Goal: Task Accomplishment & Management: Manage account settings

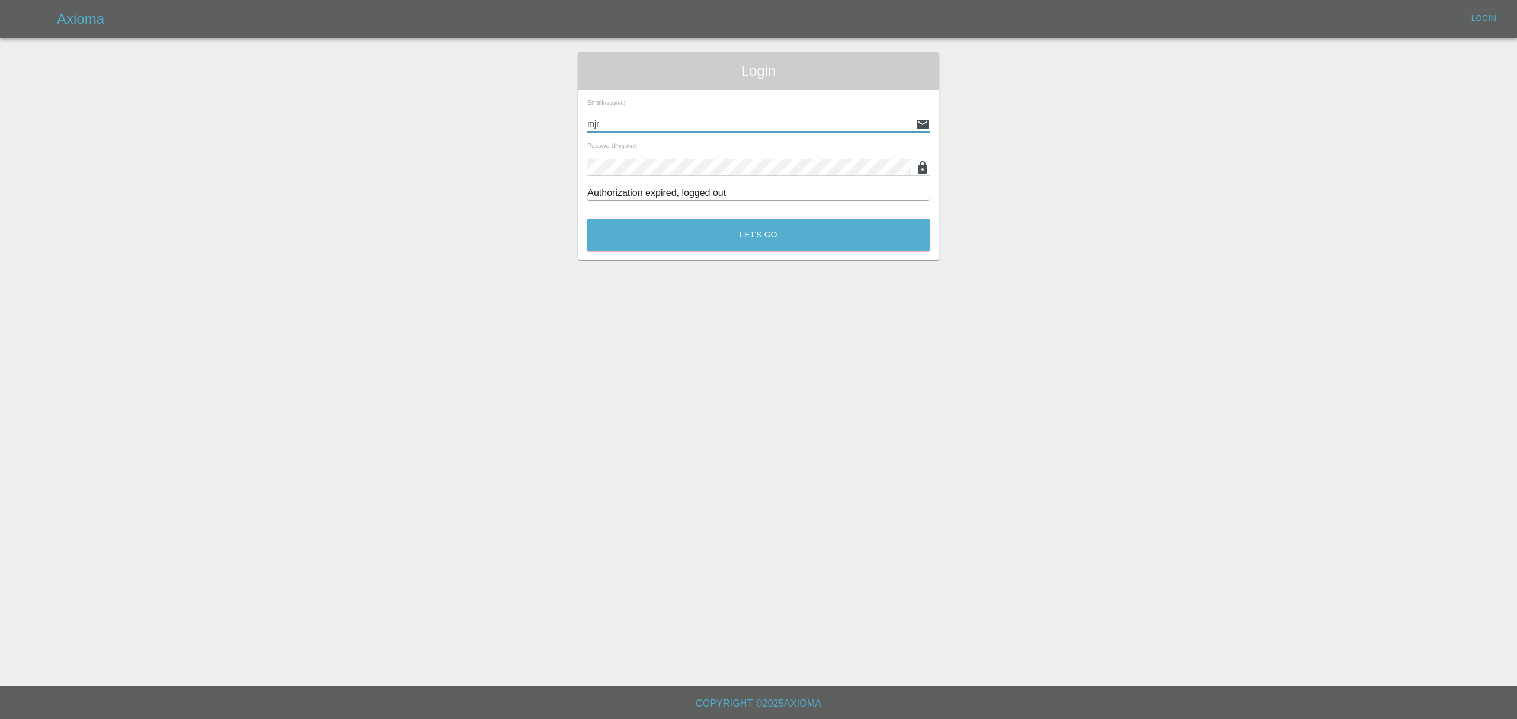
type input "[EMAIL_ADDRESS][DOMAIN_NAME]"
click at [769, 226] on button "Let's Go" at bounding box center [758, 235] width 343 height 33
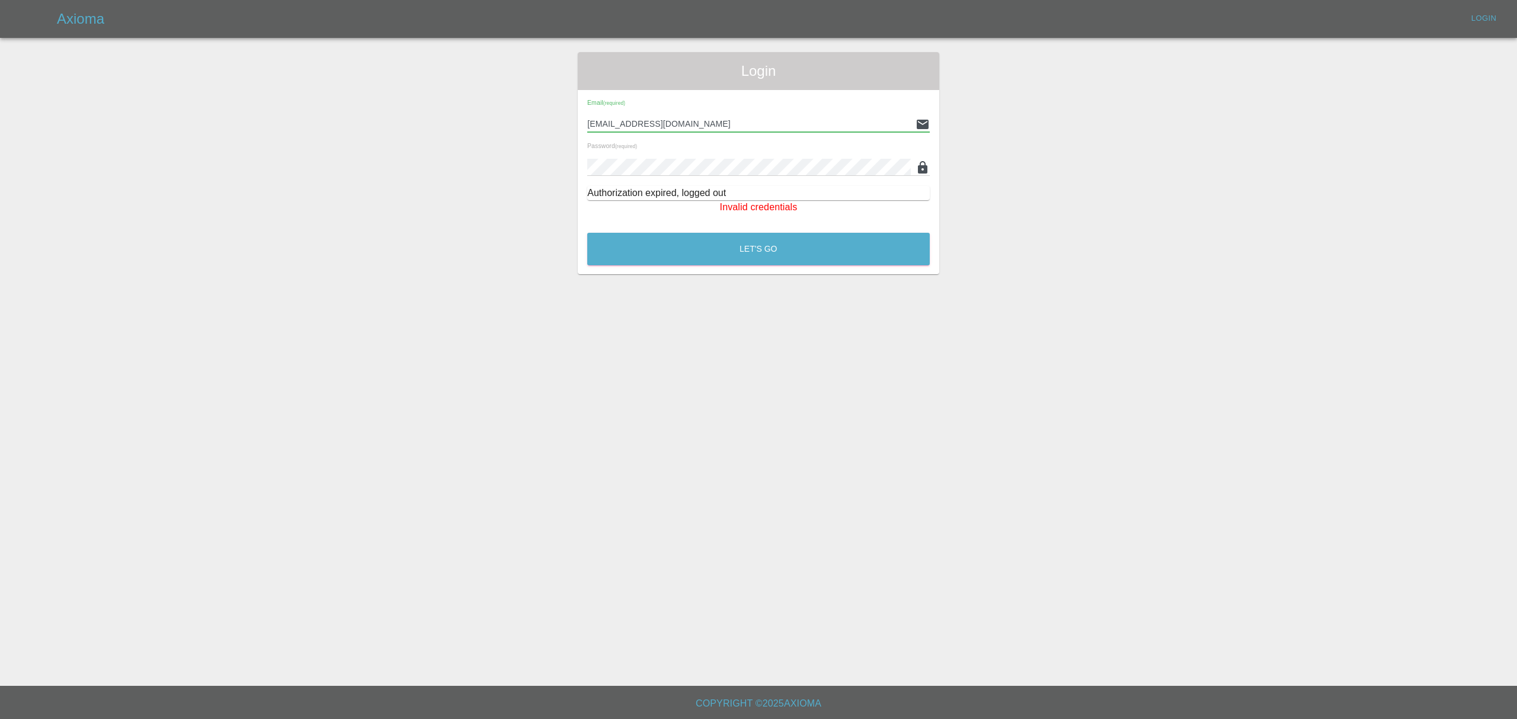
drag, startPoint x: 745, startPoint y: 124, endPoint x: 751, endPoint y: 283, distance: 159.0
click at [745, 124] on input "[EMAIL_ADDRESS][DOMAIN_NAME]" at bounding box center [749, 124] width 324 height 17
click at [683, 176] on div "Email (required) [EMAIL_ADDRESS][DOMAIN_NAME] Password (required) Authorization…" at bounding box center [758, 157] width 361 height 134
click at [587, 233] on button "Let's Go" at bounding box center [758, 249] width 343 height 33
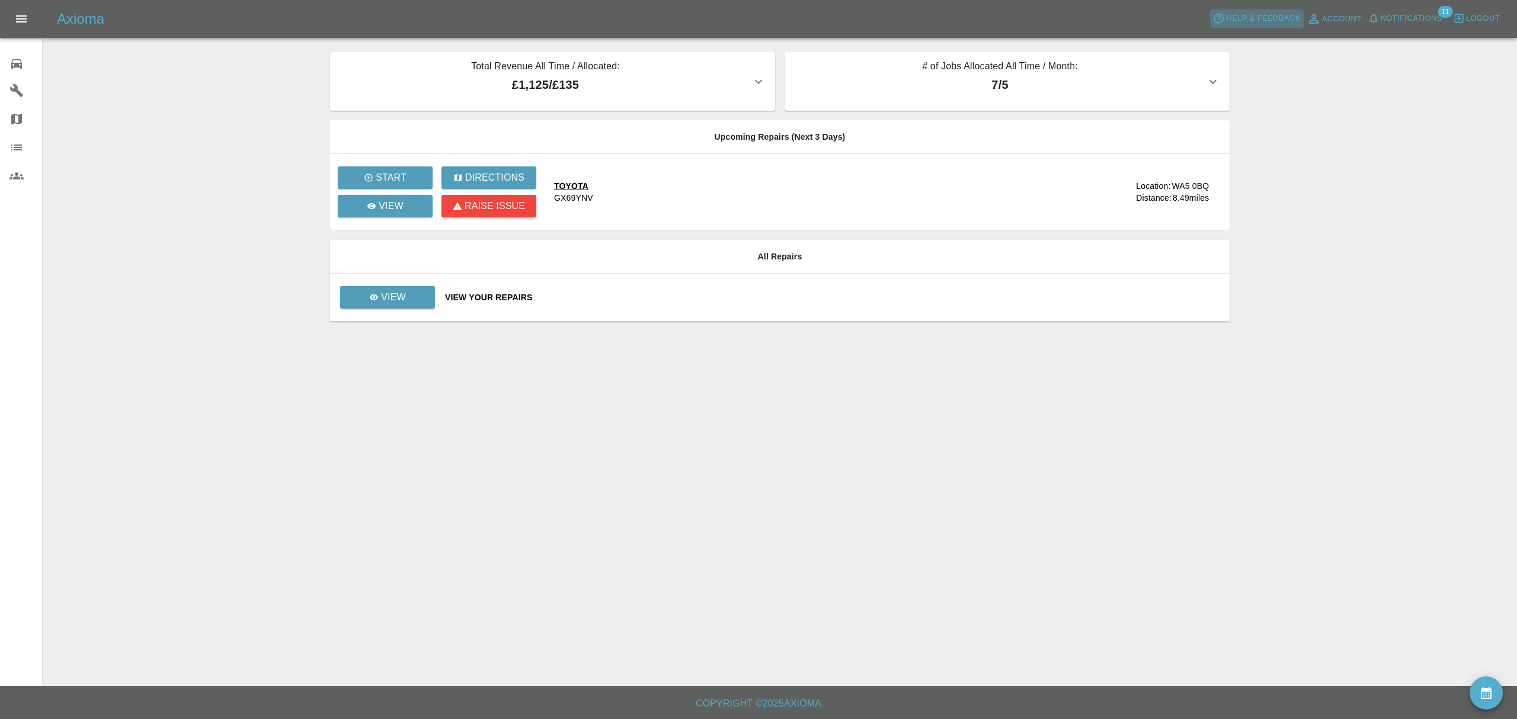
click at [1245, 12] on span "Help & Feedback" at bounding box center [1263, 19] width 74 height 14
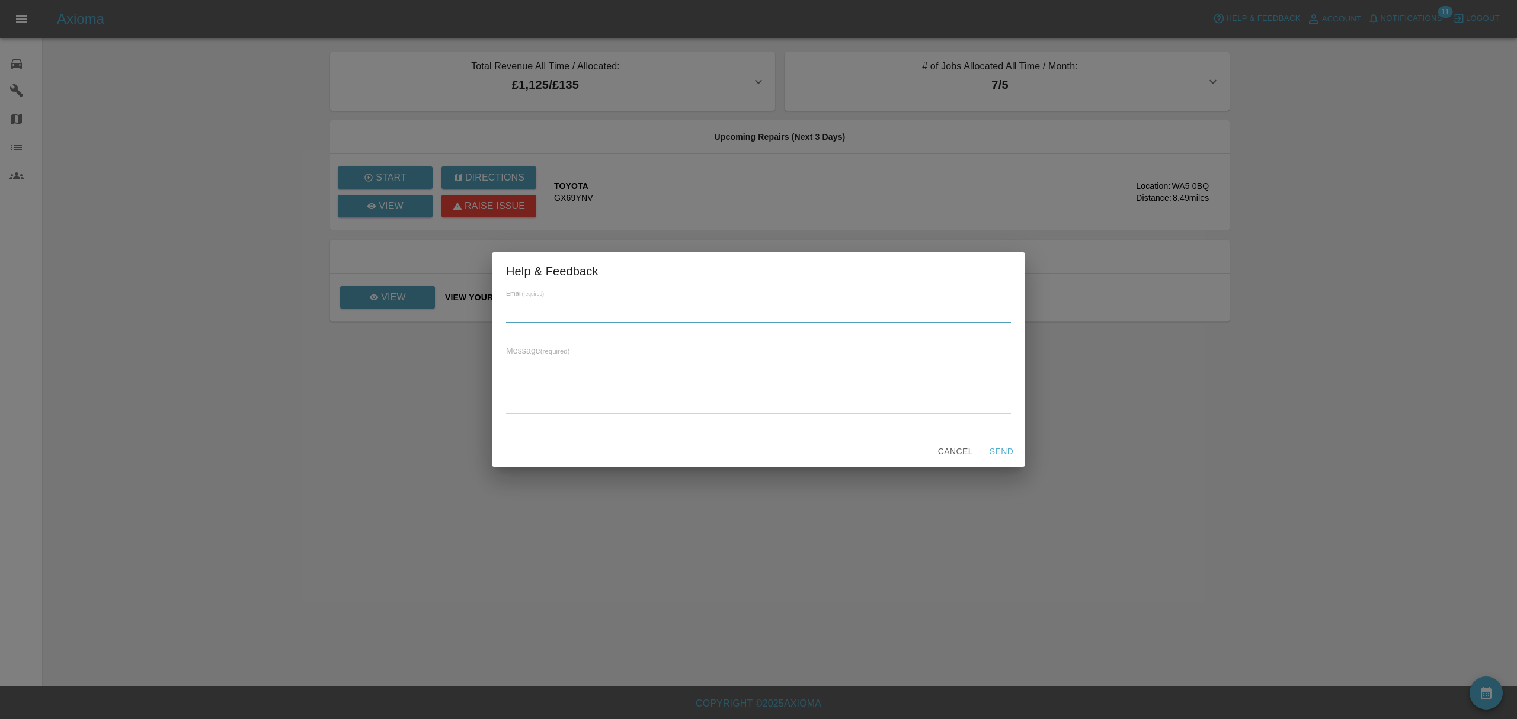
click at [626, 318] on input "text" at bounding box center [758, 314] width 505 height 17
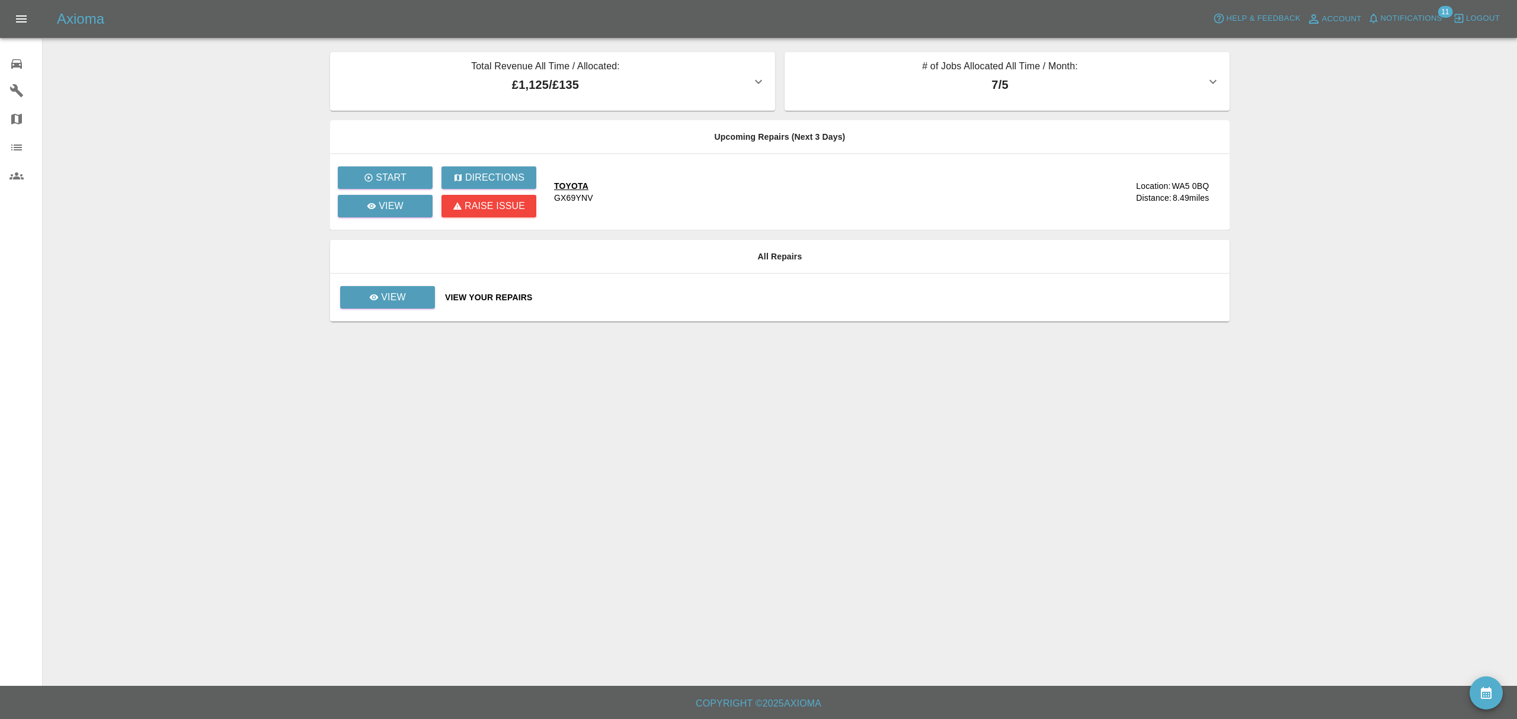
click at [1330, 7] on div "Axioma Help & Feedback Account Notifications 11 Logout" at bounding box center [758, 19] width 1517 height 38
click at [1330, 8] on div "Axioma Help & Feedback Account Notifications 11 Logout" at bounding box center [758, 19] width 1517 height 38
click at [1329, 15] on span "Account" at bounding box center [1342, 19] width 40 height 14
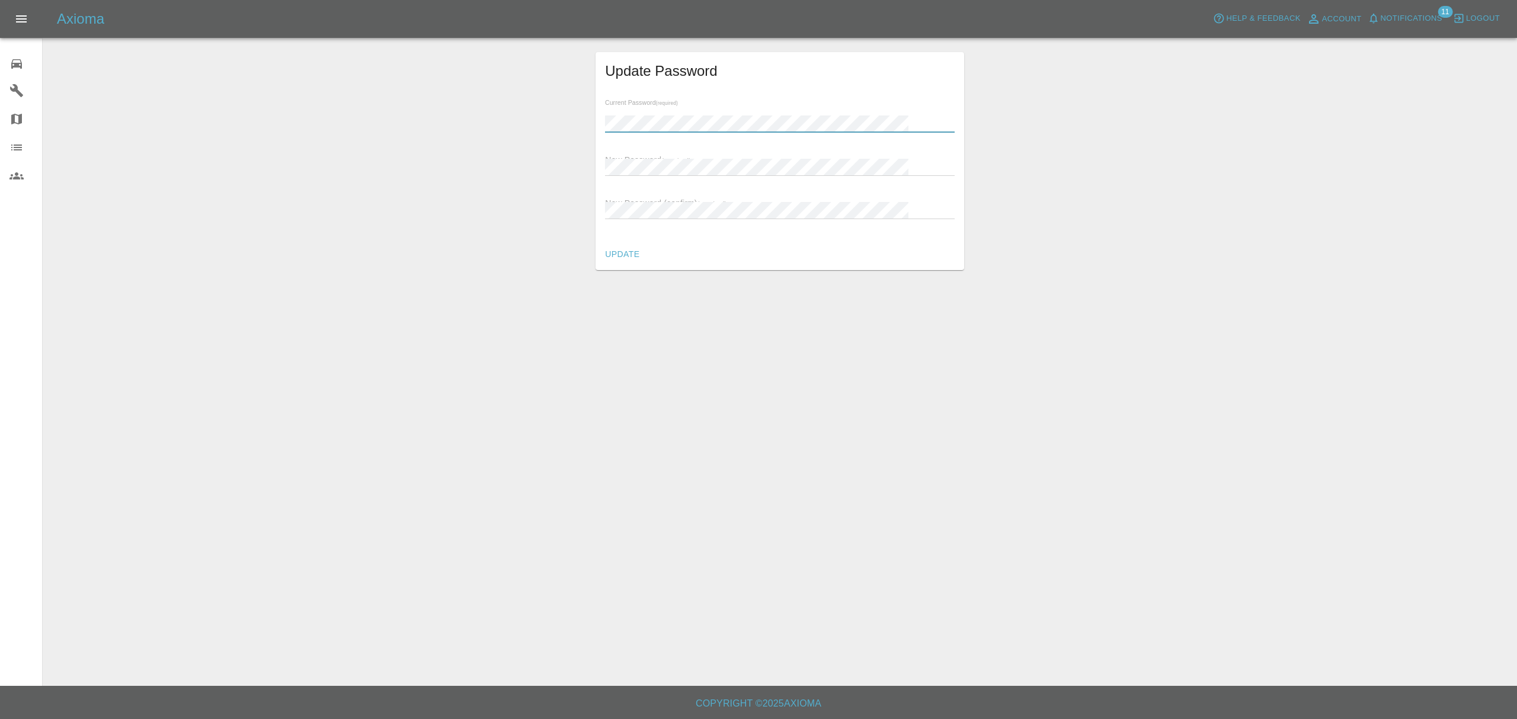
click at [682, 177] on div "Current Password (required) New Password (required) New Password (confirm) (req…" at bounding box center [780, 164] width 369 height 149
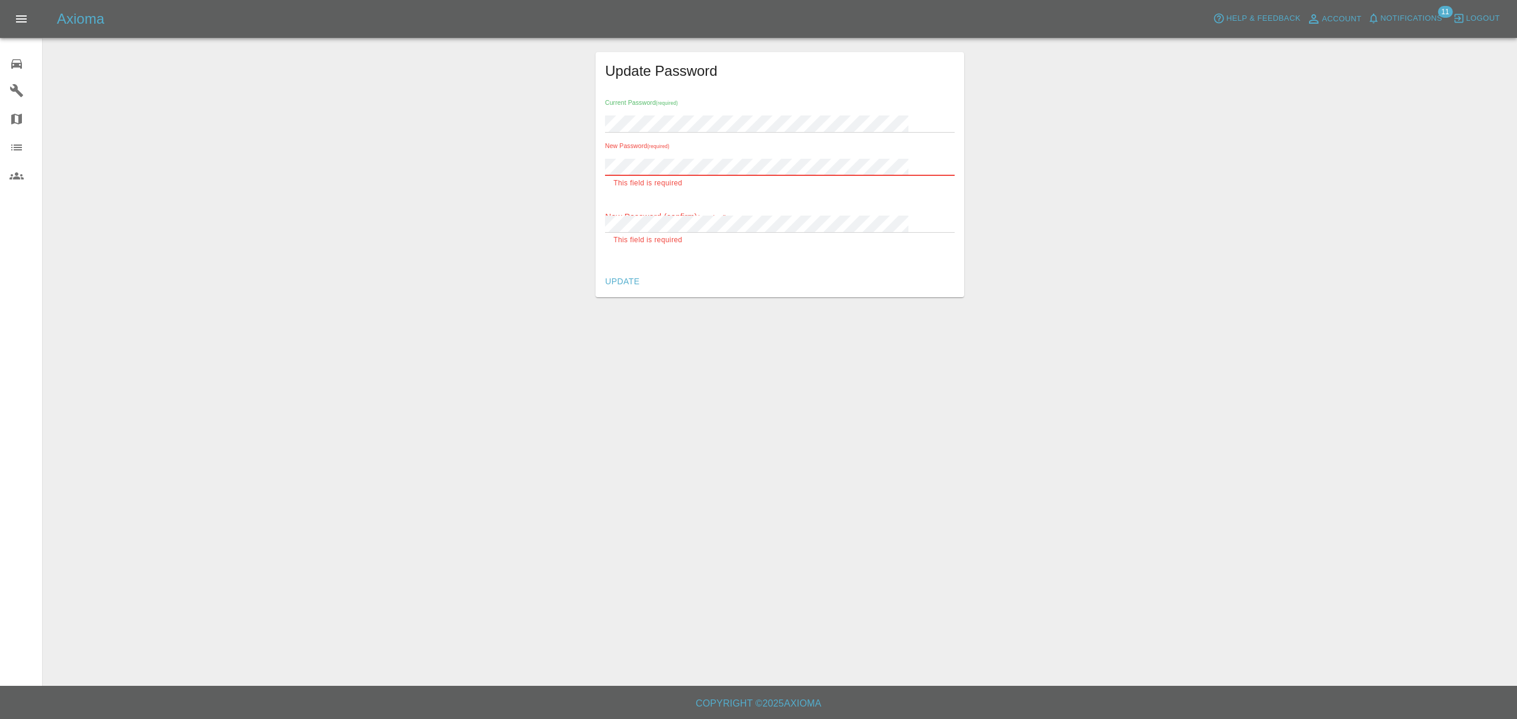
click at [685, 202] on div "New Password (confirm) (required) This field is required" at bounding box center [780, 223] width 350 height 47
click at [644, 264] on button "Update" at bounding box center [622, 255] width 44 height 22
